Goal: Contribute content: Add original content to the website for others to see

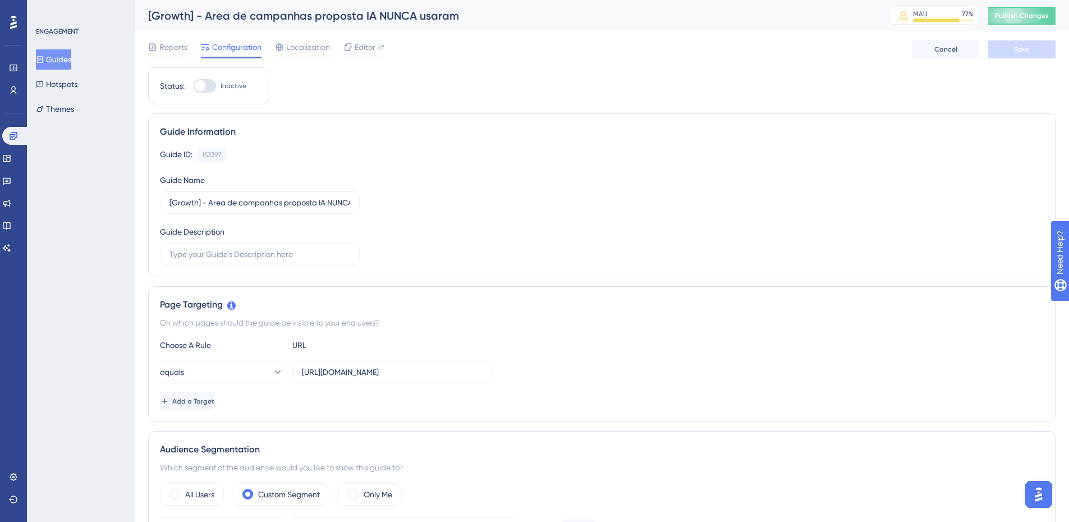
click at [47, 65] on button "Guides" at bounding box center [53, 59] width 35 height 20
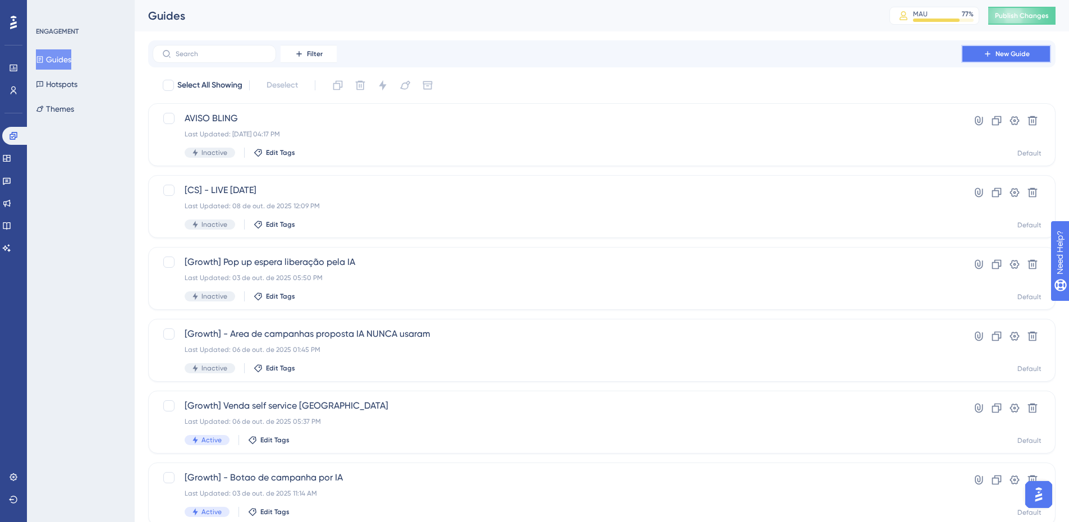
click at [998, 53] on span "New Guide" at bounding box center [1012, 53] width 34 height 9
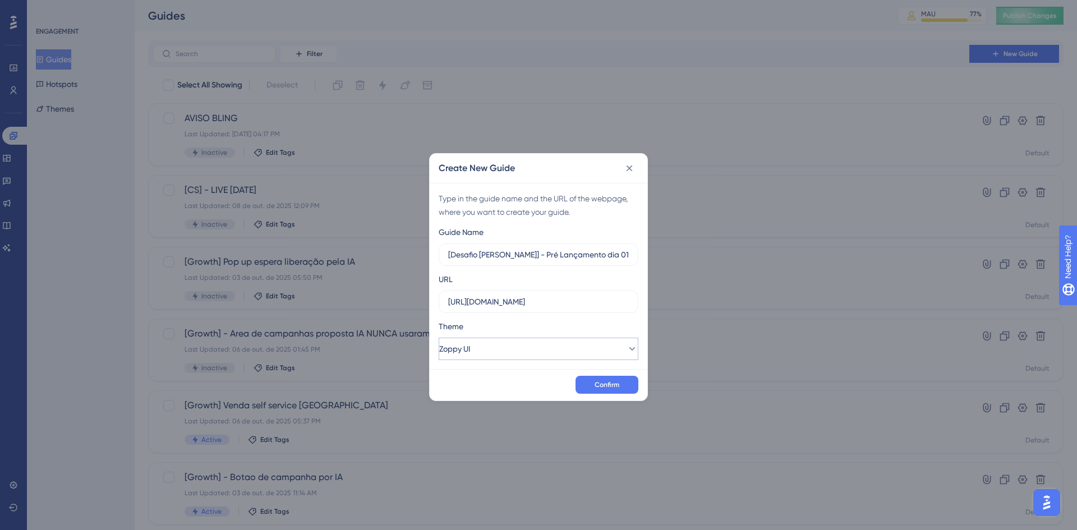
type input "[Desafio [PERSON_NAME]] - Pré Lançamento dia 01"
click at [519, 341] on button "Zoppy UI" at bounding box center [539, 349] width 200 height 22
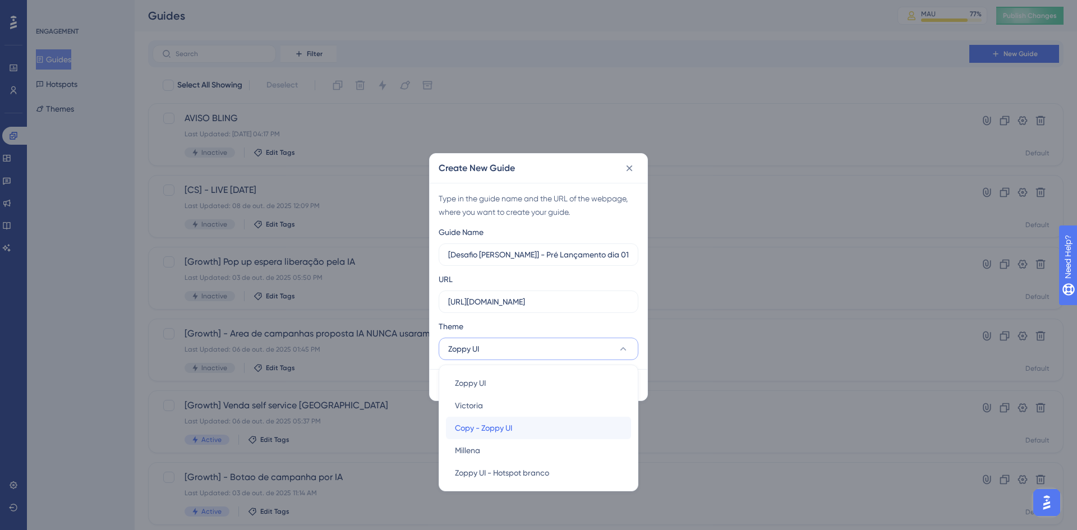
click at [497, 431] on span "Copy - Zoppy UI" at bounding box center [483, 427] width 57 height 13
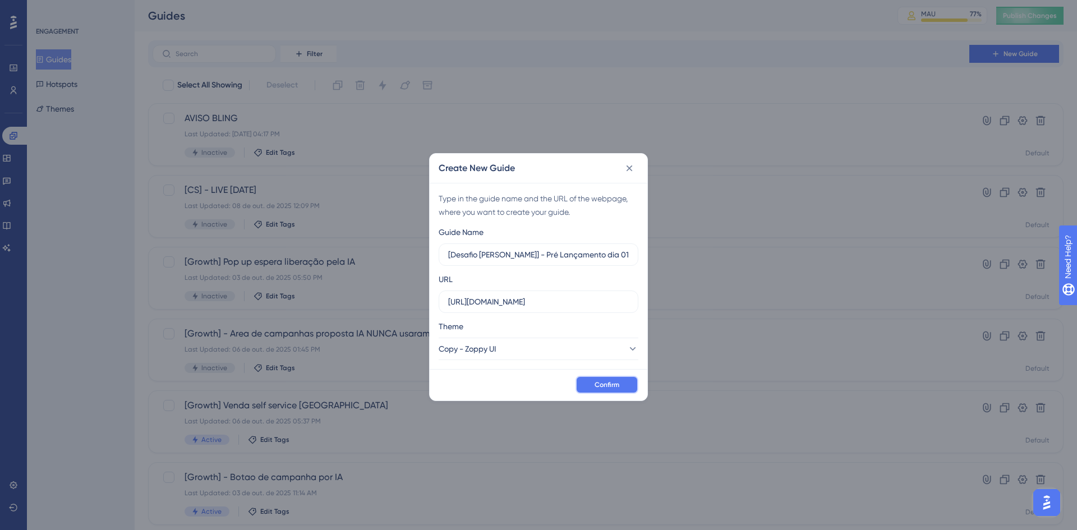
click at [606, 383] on span "Confirm" at bounding box center [607, 384] width 25 height 9
